Goal: Information Seeking & Learning: Learn about a topic

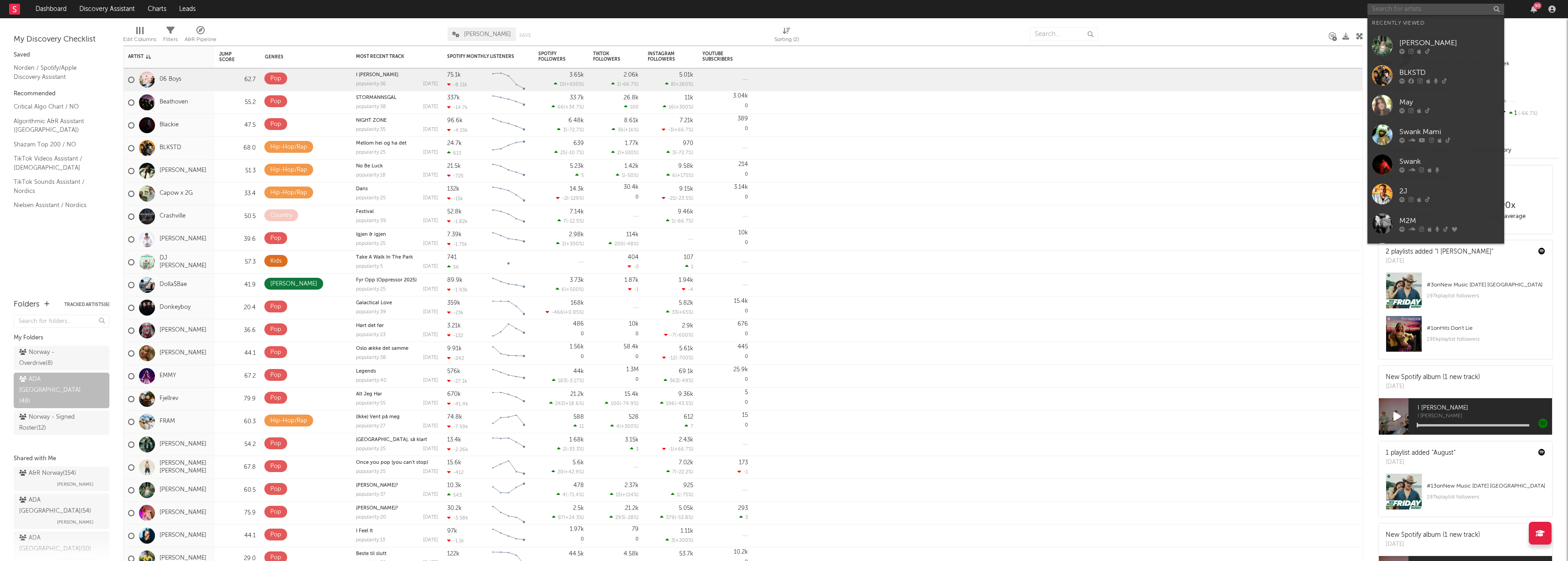
click at [1415, 11] on input "text" at bounding box center [1435, 9] width 136 height 11
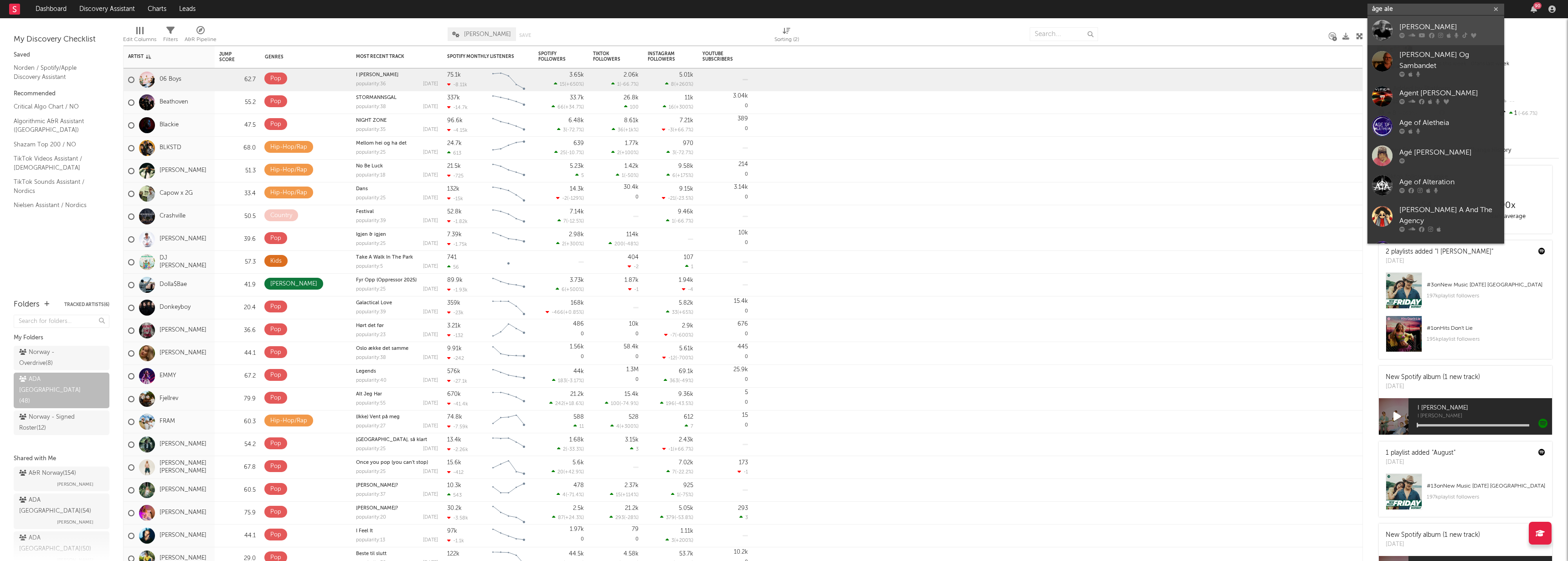
type input "åge ale"
click at [1422, 33] on icon at bounding box center [1422, 36] width 6 height 6
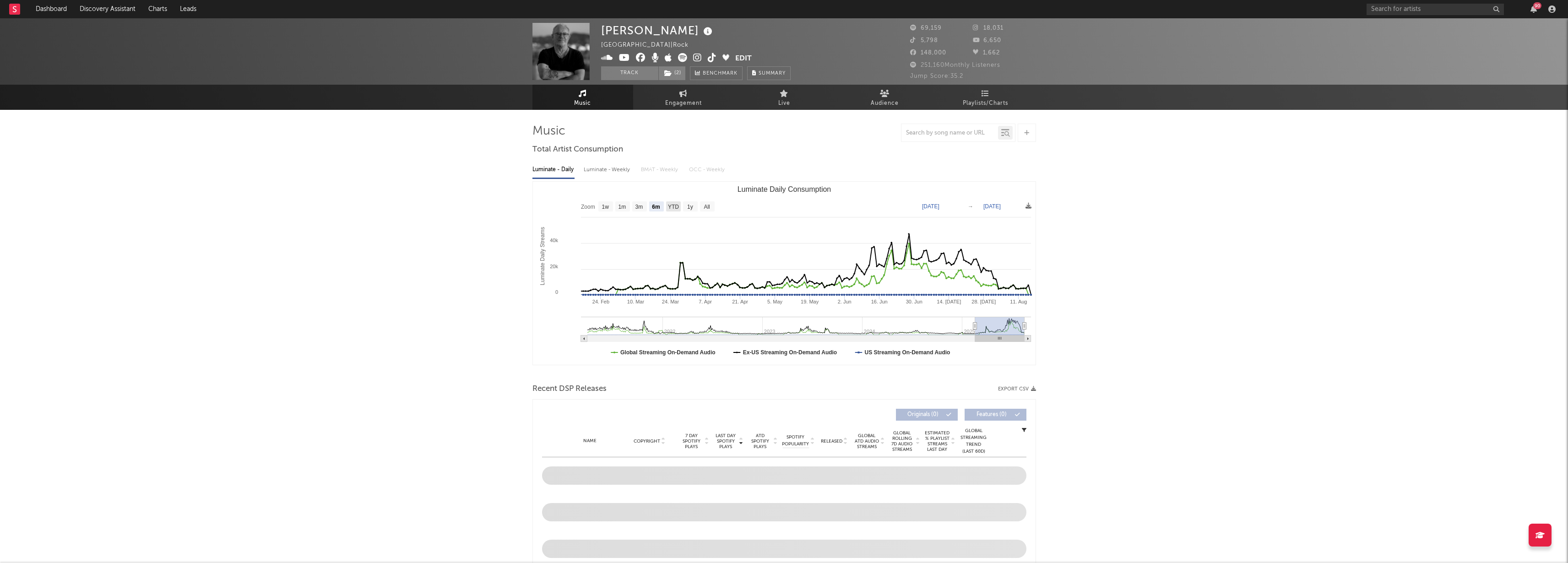
click at [674, 206] on text "YTD" at bounding box center [673, 206] width 11 height 6
select select "YTD"
type input "[DATE]"
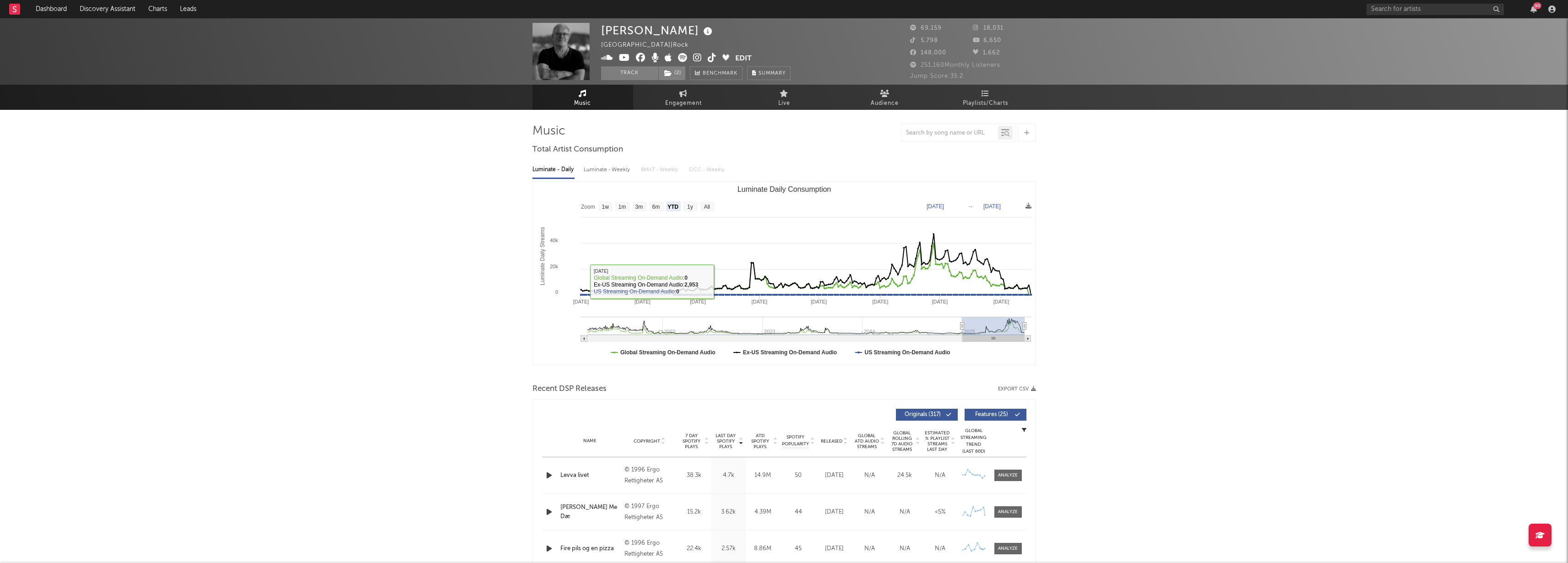
click at [691, 95] on link "Engagement" at bounding box center [683, 97] width 101 height 25
select select "1w"
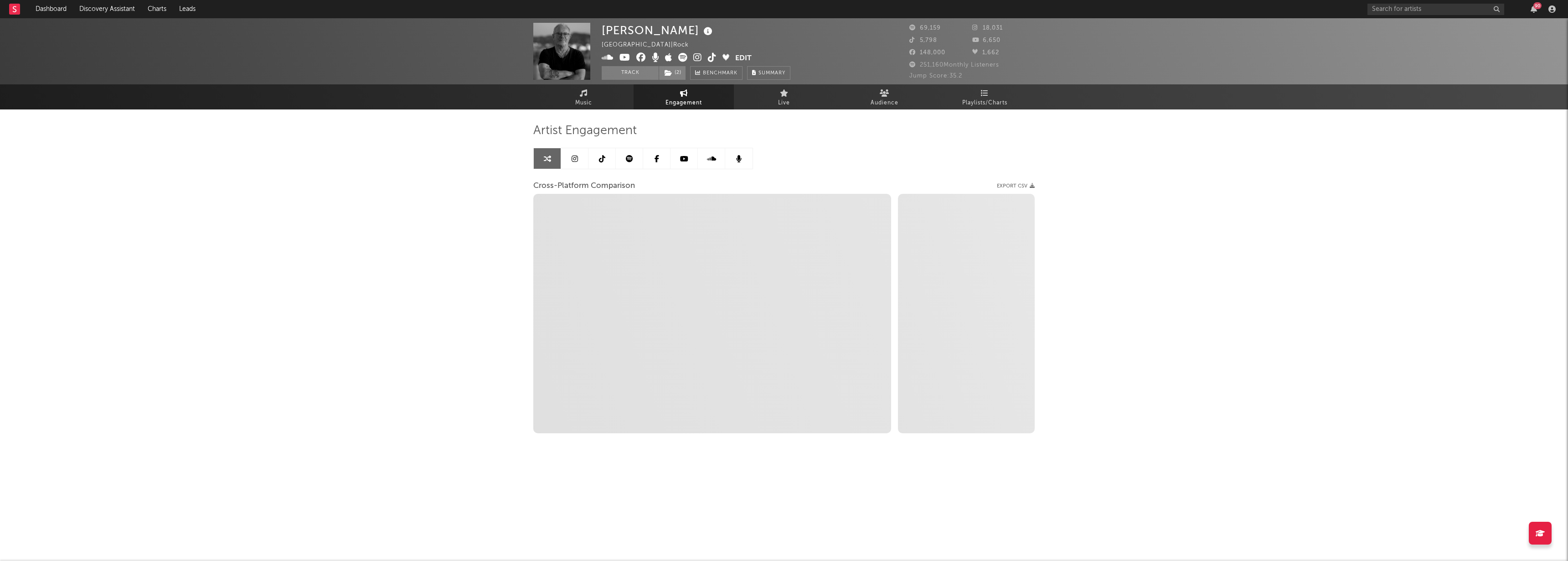
click at [574, 160] on icon at bounding box center [575, 159] width 6 height 7
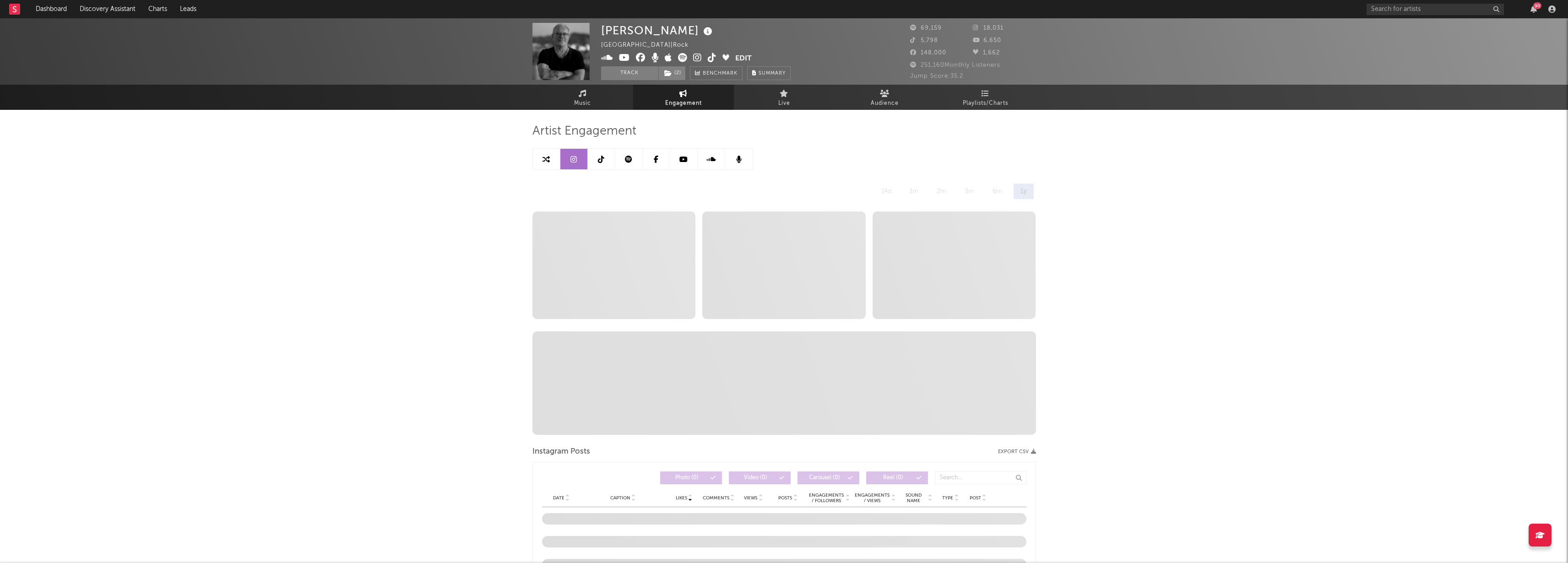
click at [553, 158] on link at bounding box center [546, 159] width 28 height 21
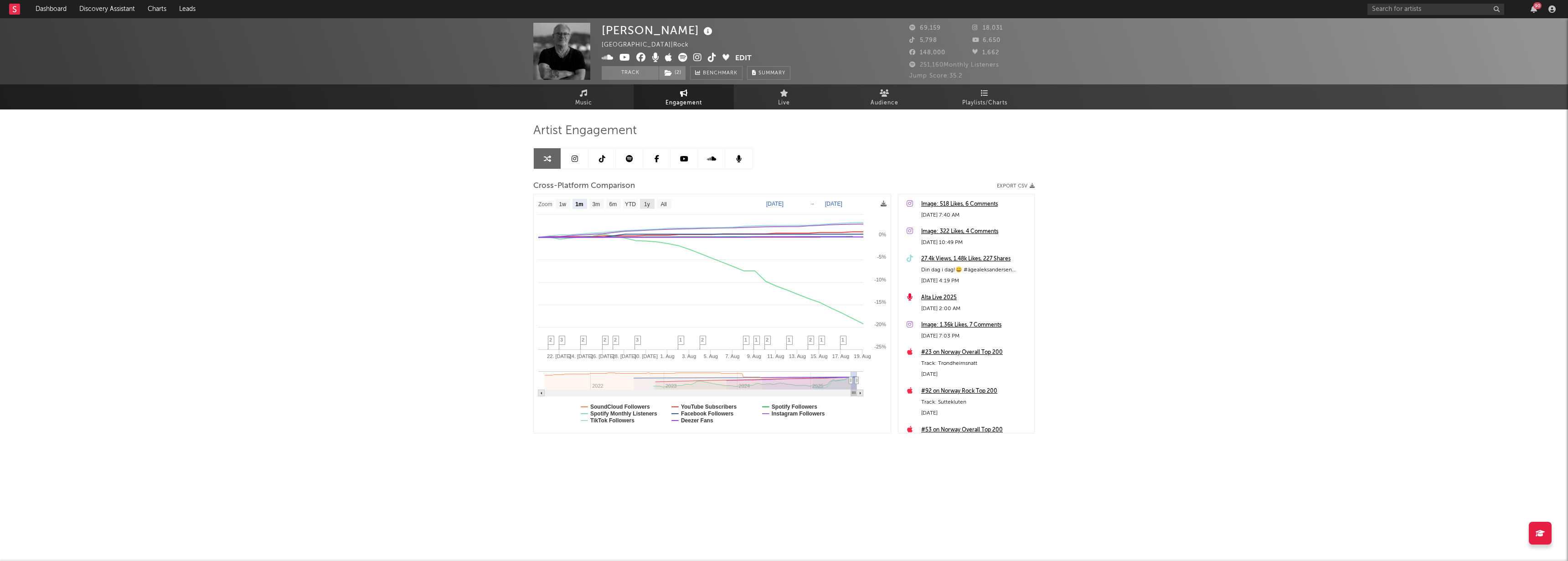
click at [645, 202] on text "1y" at bounding box center [647, 204] width 6 height 6
select select "1y"
type input "[DATE]"
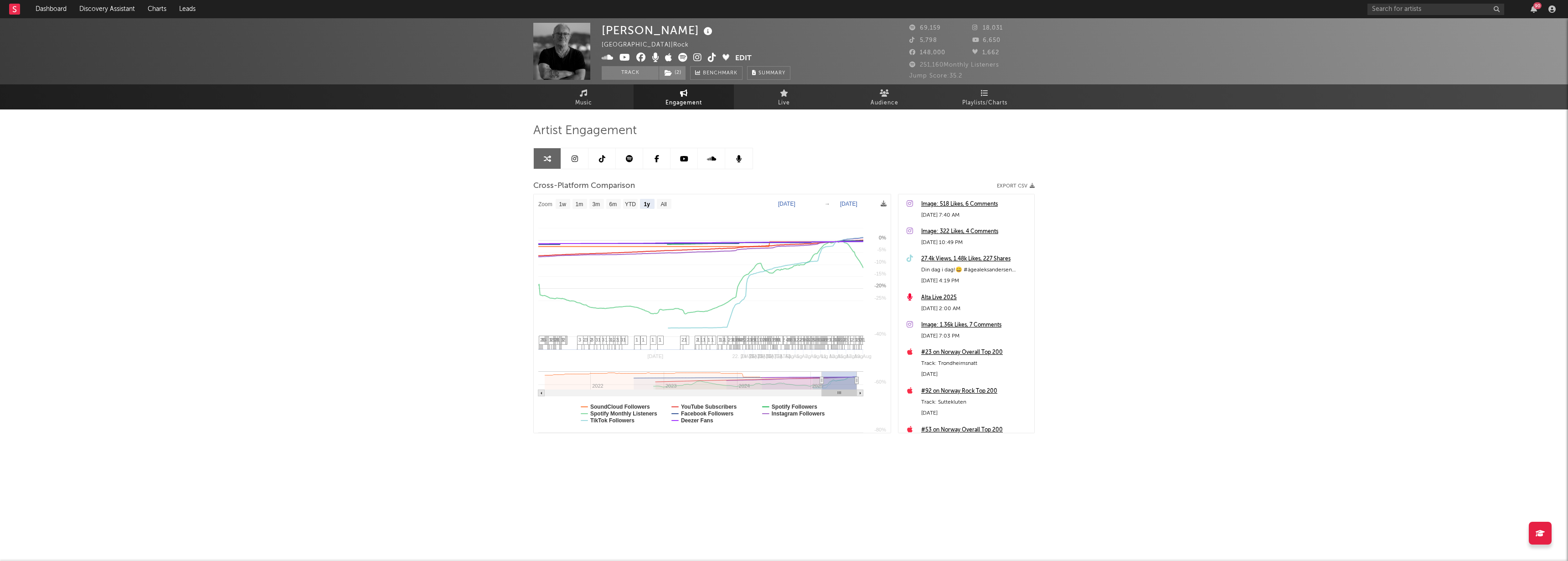
select select "1y"
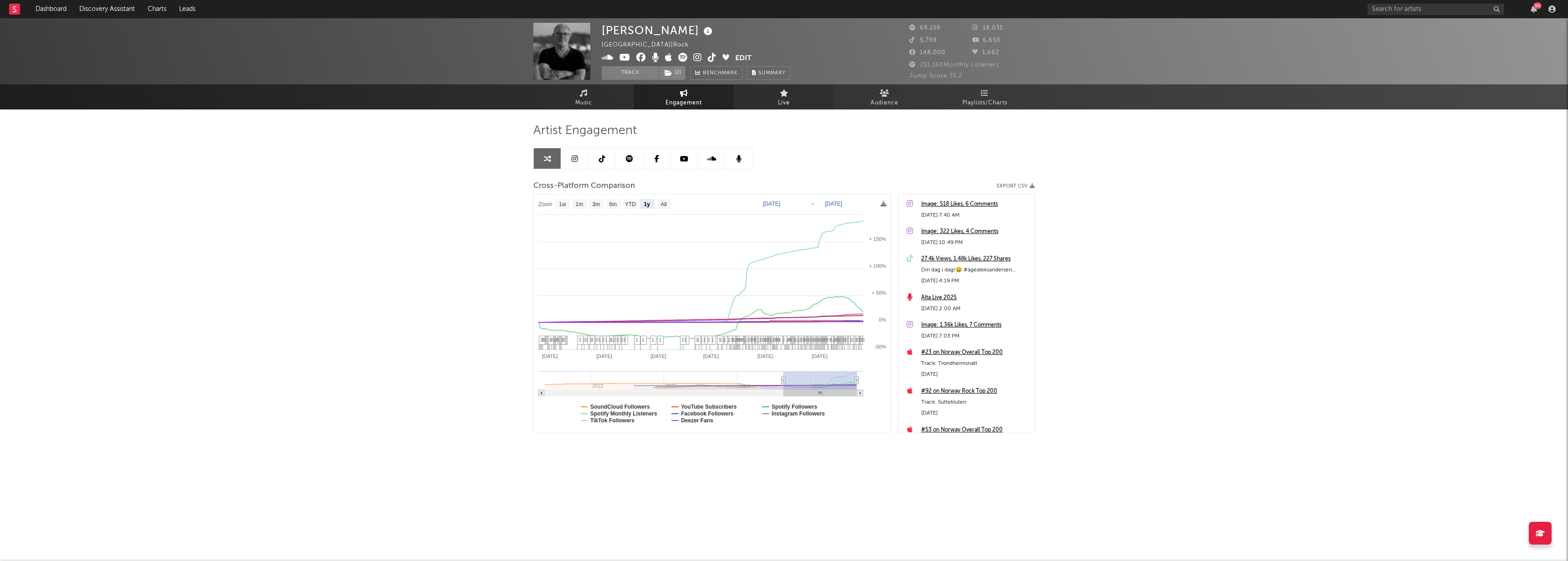
click at [784, 99] on span "Live" at bounding box center [783, 103] width 12 height 11
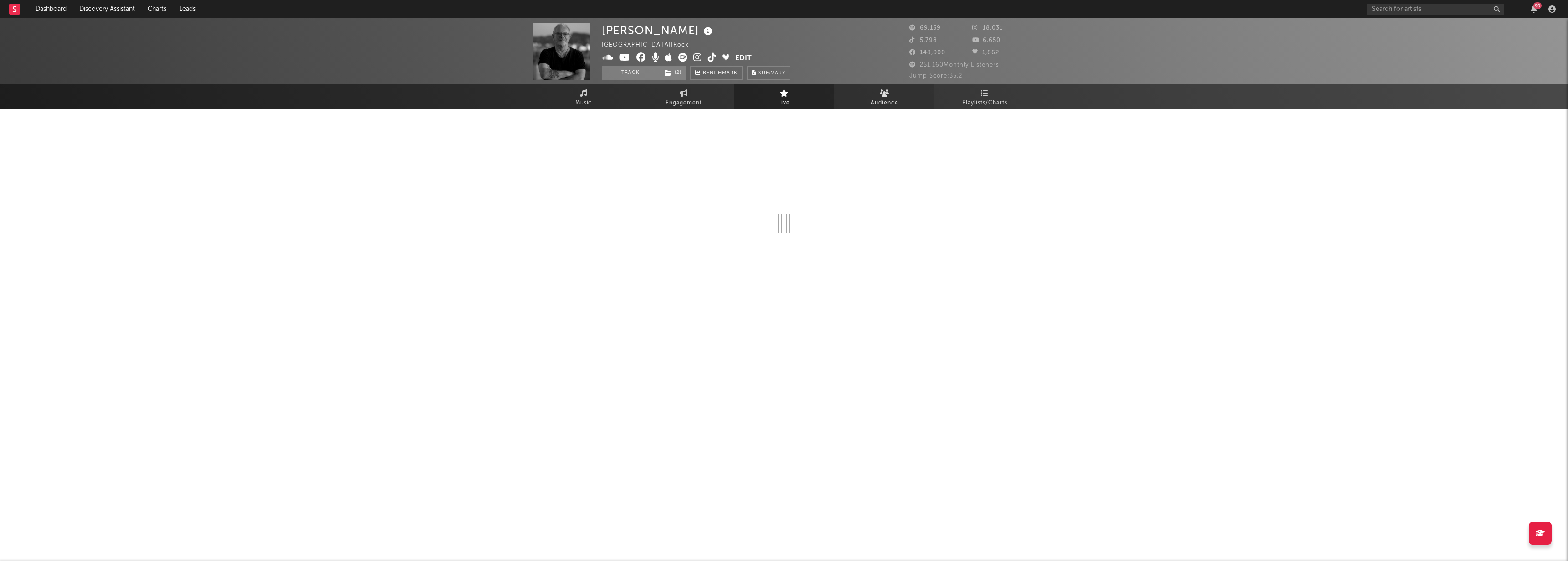
click at [877, 101] on span "Audience" at bounding box center [884, 103] width 28 height 11
